Goal: Navigation & Orientation: Find specific page/section

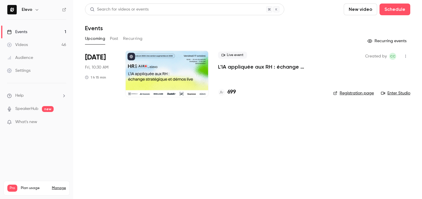
click at [233, 89] on h4 "699" at bounding box center [231, 92] width 8 height 8
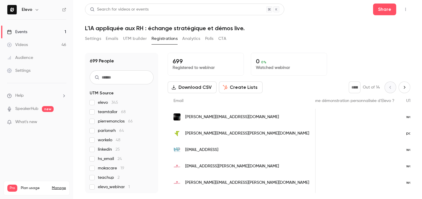
scroll to position [0, 568]
click at [59, 34] on link "Events 1" at bounding box center [36, 31] width 73 height 13
